Goal: Register for event/course

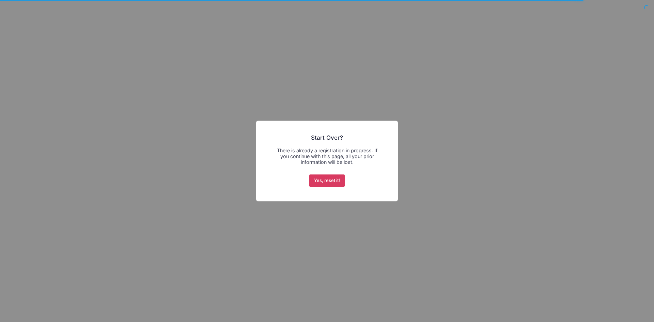
click at [325, 180] on button "Yes, reset it!" at bounding box center [327, 180] width 36 height 12
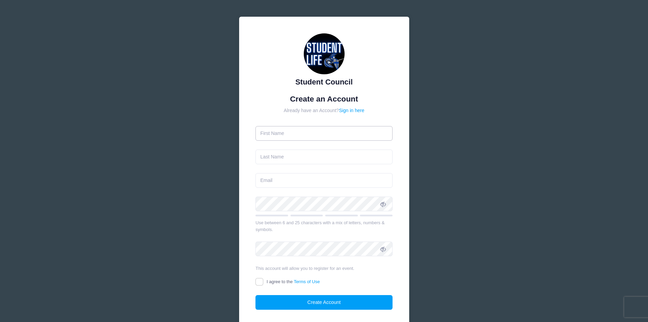
click at [329, 135] on input "text" at bounding box center [324, 133] width 137 height 15
type input "MiriLou"
click at [318, 159] on input "text" at bounding box center [324, 156] width 137 height 15
type input "Diffey"
click at [307, 178] on input "email" at bounding box center [324, 180] width 137 height 15
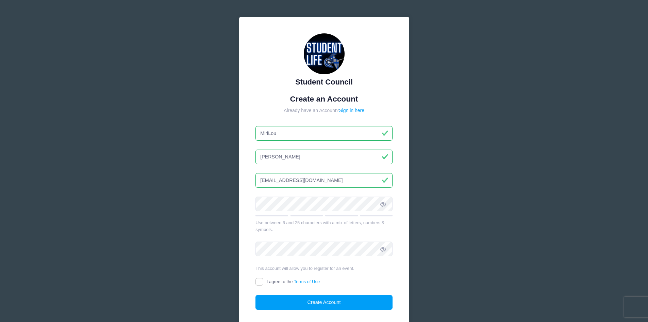
type input "miriloudiffey@gmail.com"
click at [258, 280] on input "I agree to the Terms of Use" at bounding box center [260, 282] width 8 height 8
checkbox input "true"
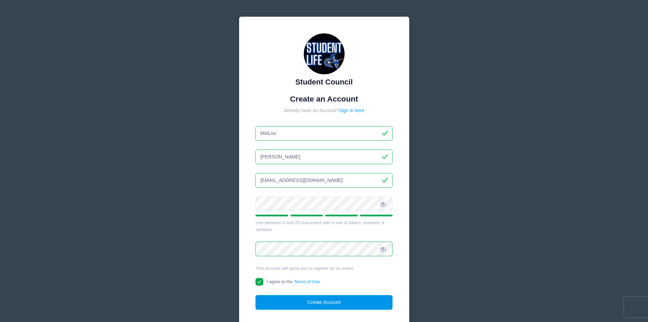
click at [288, 304] on button "Create Account" at bounding box center [324, 302] width 137 height 15
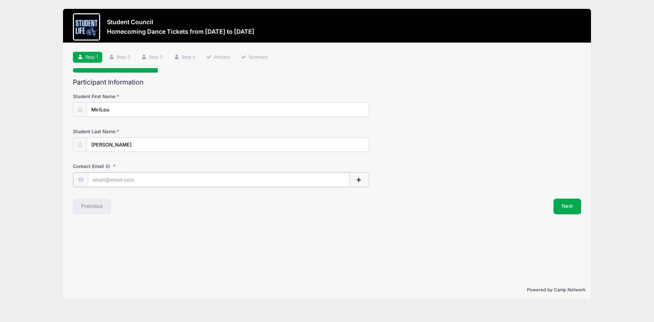
click at [172, 181] on input "Contact Email" at bounding box center [218, 179] width 261 height 15
type input "[EMAIL_ADDRESS][DOMAIN_NAME]"
click at [560, 206] on button "Next" at bounding box center [567, 206] width 28 height 16
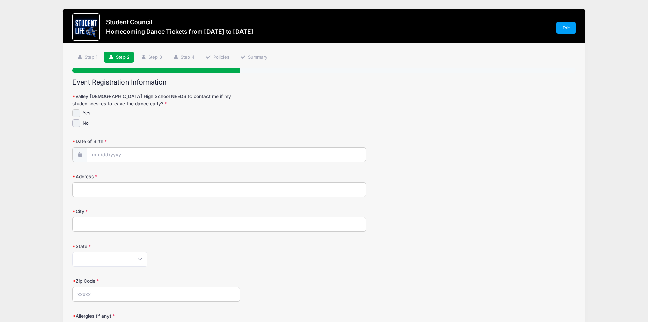
click at [76, 112] on input "Yes" at bounding box center [77, 113] width 8 height 8
checkbox input "true"
click at [99, 155] on input "Date of Birth" at bounding box center [226, 154] width 278 height 15
click at [160, 170] on span at bounding box center [160, 169] width 5 height 5
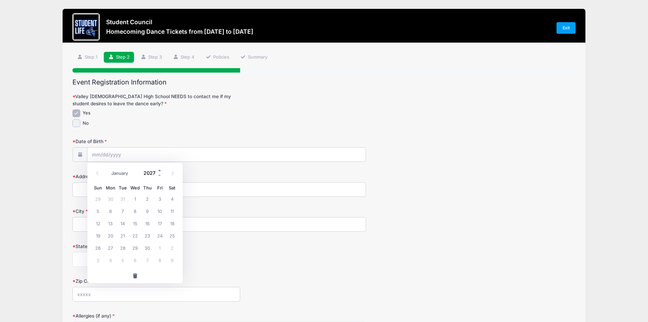
click at [160, 170] on span at bounding box center [160, 169] width 5 height 5
type input "2028"
click at [125, 172] on select "January February March April May June July August September October November De…" at bounding box center [123, 173] width 30 height 9
select select "3"
click at [108, 169] on select "January February March April May June July August September October November De…" at bounding box center [123, 173] width 30 height 9
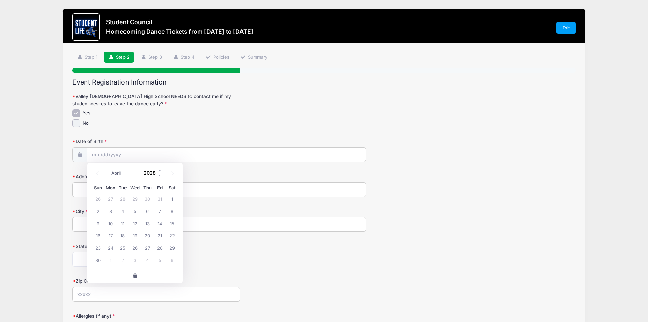
click at [151, 173] on input "2028" at bounding box center [151, 172] width 22 height 10
click at [159, 175] on span at bounding box center [160, 175] width 5 height 5
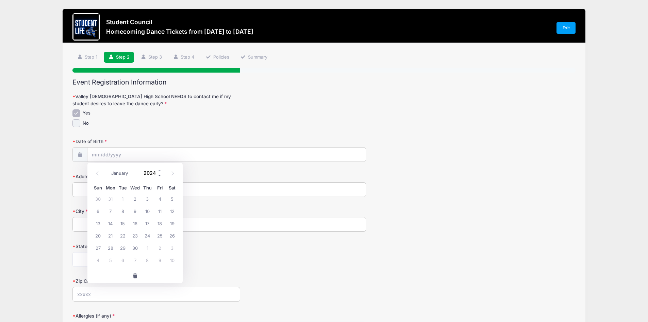
click at [159, 175] on span at bounding box center [160, 175] width 5 height 5
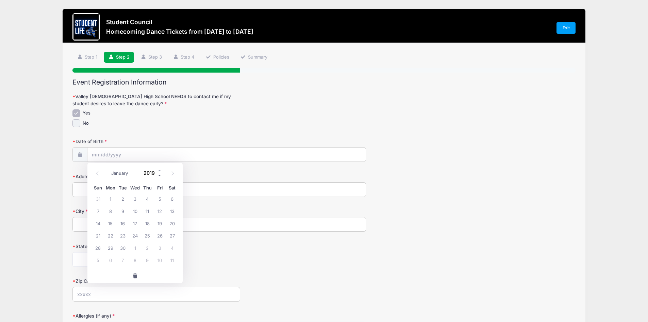
click at [159, 175] on span at bounding box center [160, 175] width 5 height 5
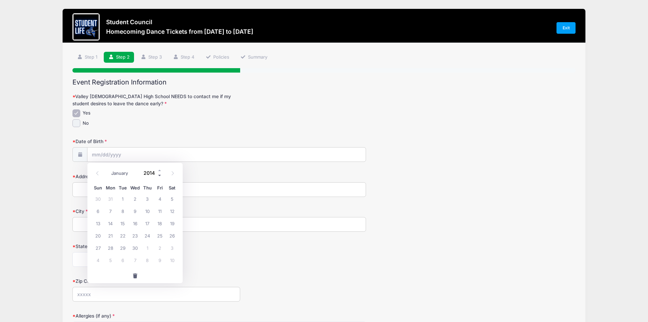
click at [159, 175] on span at bounding box center [160, 175] width 5 height 5
type input "2010"
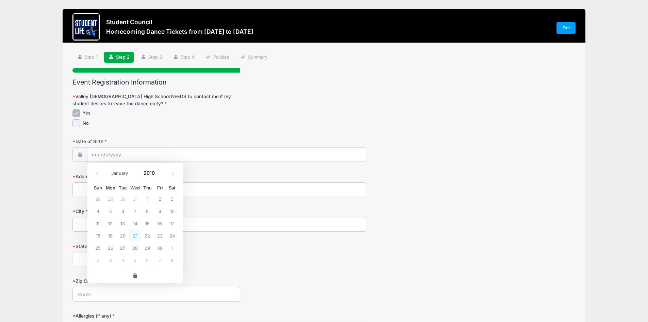
click at [134, 234] on span "21" at bounding box center [135, 235] width 12 height 12
type input "04/21/2010"
click at [98, 192] on input "Address" at bounding box center [220, 189] width 294 height 15
type input "10422 S 4tth Street"
click at [133, 228] on input "City" at bounding box center [220, 224] width 294 height 15
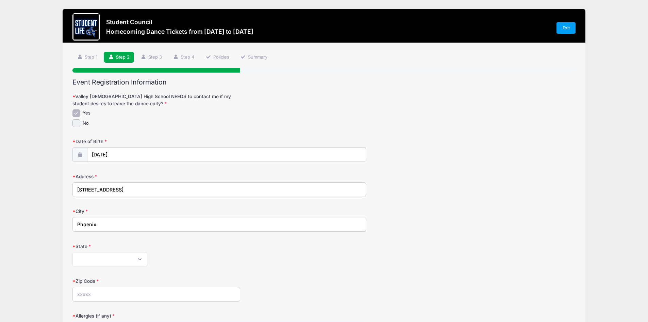
type input "Phoenix"
click at [130, 258] on select "Alabama Alaska American Samoa Arizona Arkansas Armed Forces Africa Armed Forces…" at bounding box center [110, 259] width 75 height 15
select select "AZ"
click at [73, 252] on select "Alabama Alaska American Samoa Arizona Arkansas Armed Forces Africa Armed Forces…" at bounding box center [110, 259] width 75 height 15
click at [226, 257] on div "Alabama Alaska American Samoa Arizona Arkansas Armed Forces Africa Armed Forces…" at bounding box center [220, 259] width 294 height 15
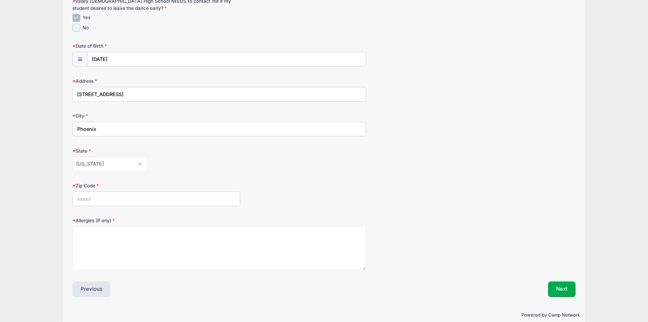
scroll to position [102, 0]
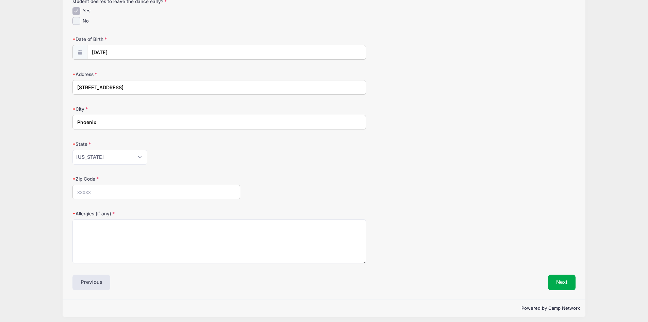
click at [110, 190] on input "Zip Code" at bounding box center [157, 192] width 168 height 15
type input "4"
type input "85044"
click at [133, 237] on textarea "Allergies (if any)" at bounding box center [220, 241] width 294 height 44
type textarea "none"
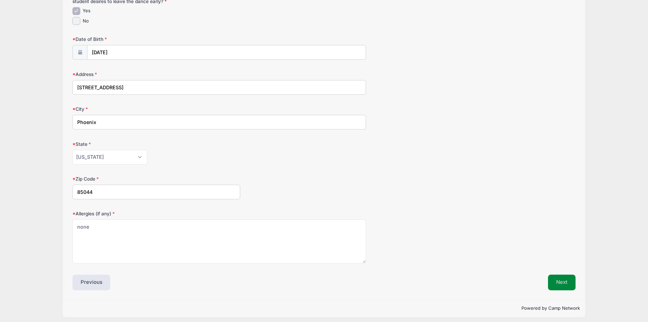
click at [556, 283] on button "Next" at bounding box center [562, 282] width 28 height 16
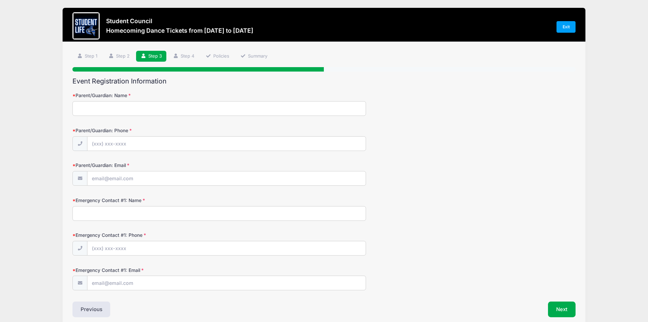
scroll to position [0, 0]
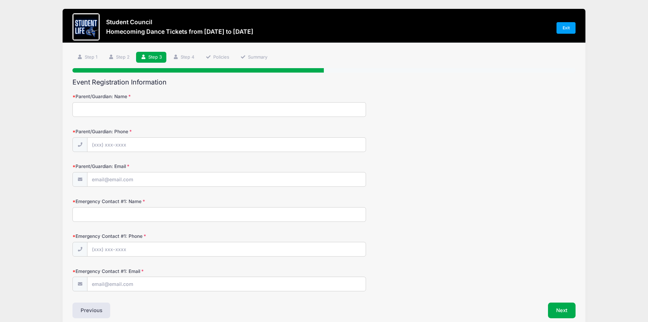
click at [156, 109] on input "Parent/Guardian: Name" at bounding box center [220, 109] width 294 height 15
type input "Anne Diffey"
click at [142, 142] on input "Parent/Guardian: Phone" at bounding box center [226, 145] width 278 height 15
type input "(502) 415-6289"
click at [140, 179] on input "Parent/Guardian: Email" at bounding box center [226, 179] width 278 height 15
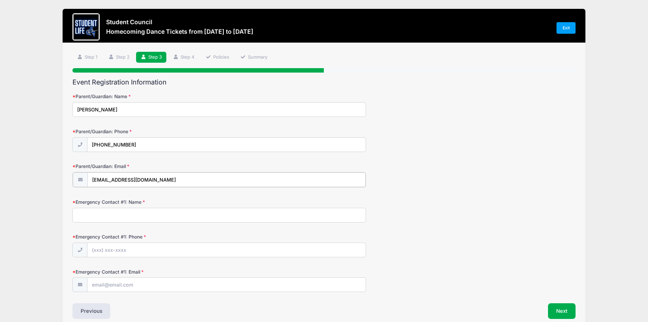
type input "annediffey@gmail.com"
click at [117, 218] on input "Emergency Contact #1: Name" at bounding box center [220, 214] width 294 height 15
type input "Anne Diffey"
click at [125, 252] on input "Emergency Contact #1: Phone" at bounding box center [226, 249] width 278 height 15
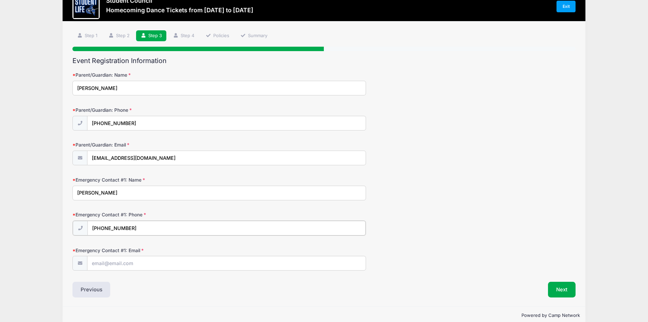
scroll to position [33, 0]
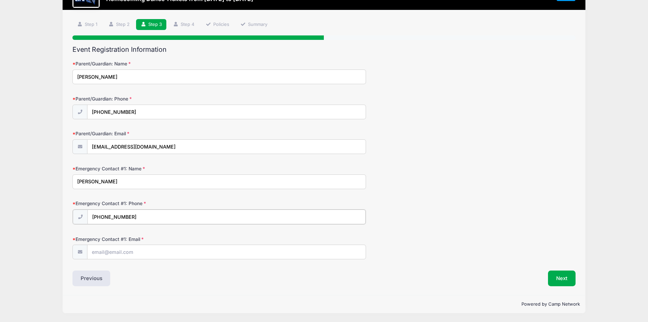
type input "(502) 415-6289"
click at [117, 255] on input "Emergency Contact #1: Email" at bounding box center [226, 251] width 278 height 15
type input "annediffey@gmail.com"
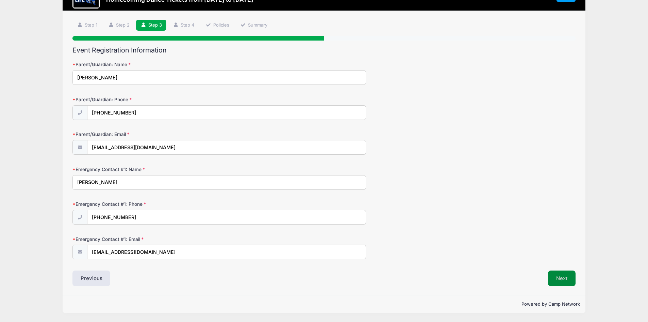
click at [559, 277] on button "Next" at bounding box center [562, 278] width 28 height 16
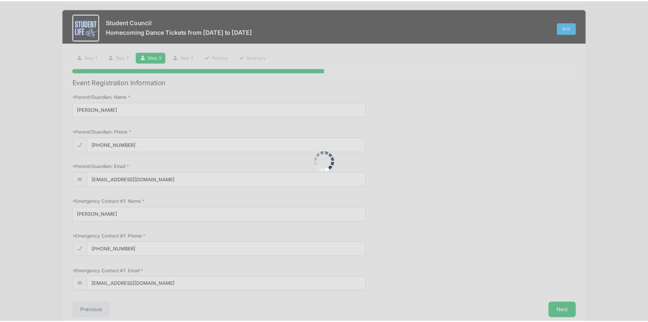
scroll to position [0, 0]
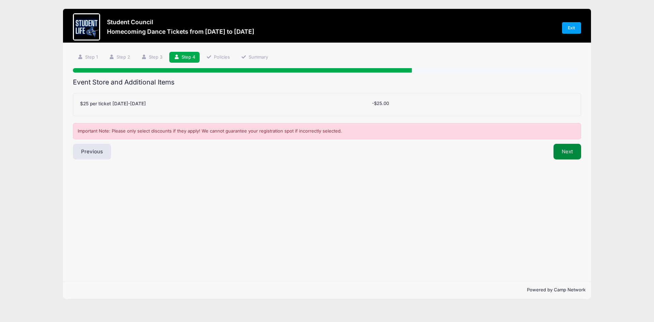
click at [564, 148] on button "Next" at bounding box center [567, 152] width 28 height 16
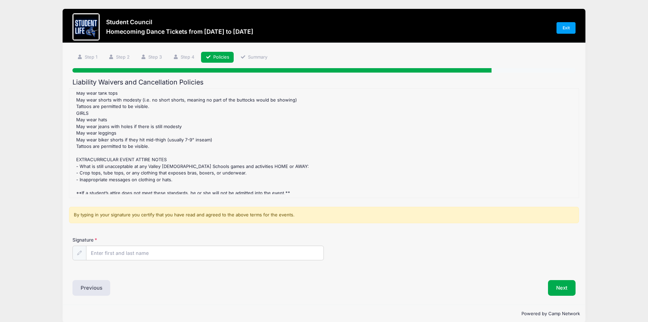
scroll to position [622, 0]
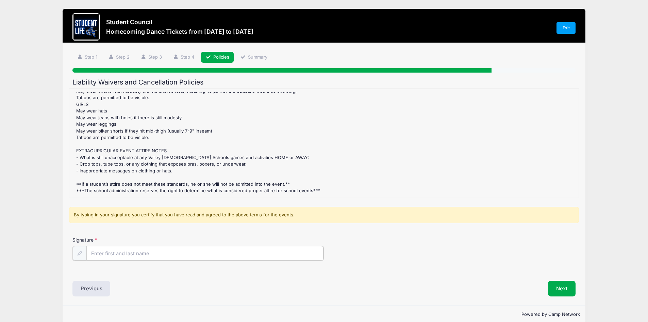
click at [138, 253] on input "Signature" at bounding box center [205, 253] width 238 height 15
type input "MiriLou Diffey"
click at [557, 290] on button "Next" at bounding box center [562, 288] width 28 height 16
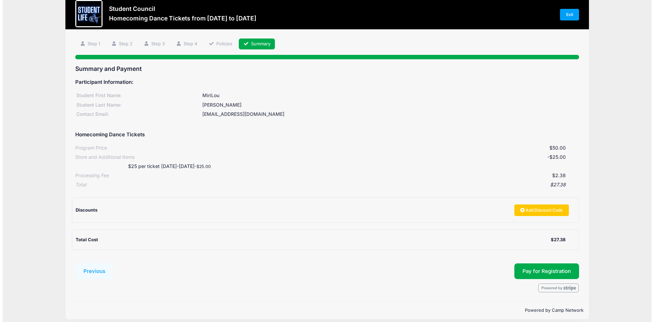
scroll to position [19, 0]
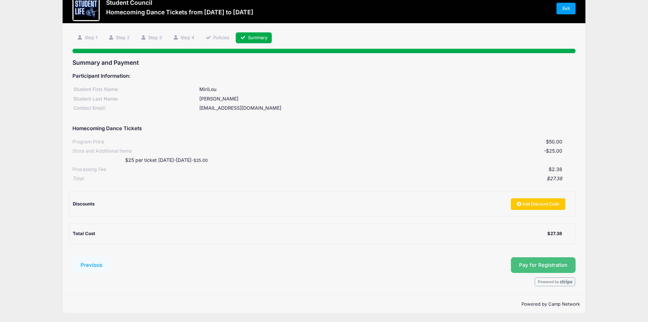
click at [529, 265] on button "Pay for Registration" at bounding box center [543, 265] width 65 height 16
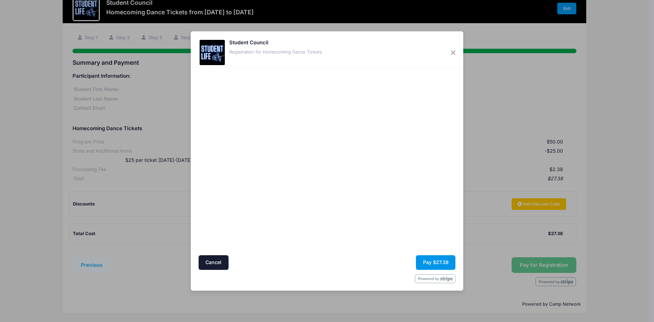
click at [436, 263] on button "Pay $27.38" at bounding box center [435, 262] width 39 height 15
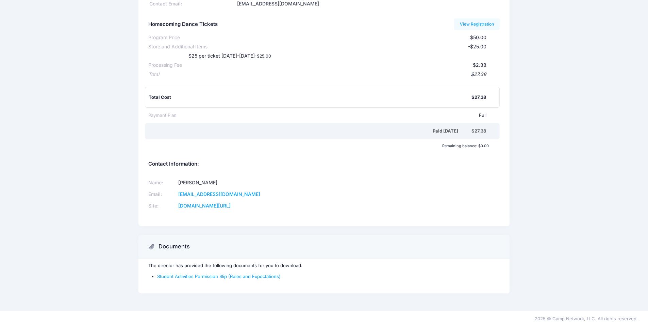
scroll to position [73, 0]
